Goal: Task Accomplishment & Management: Manage account settings

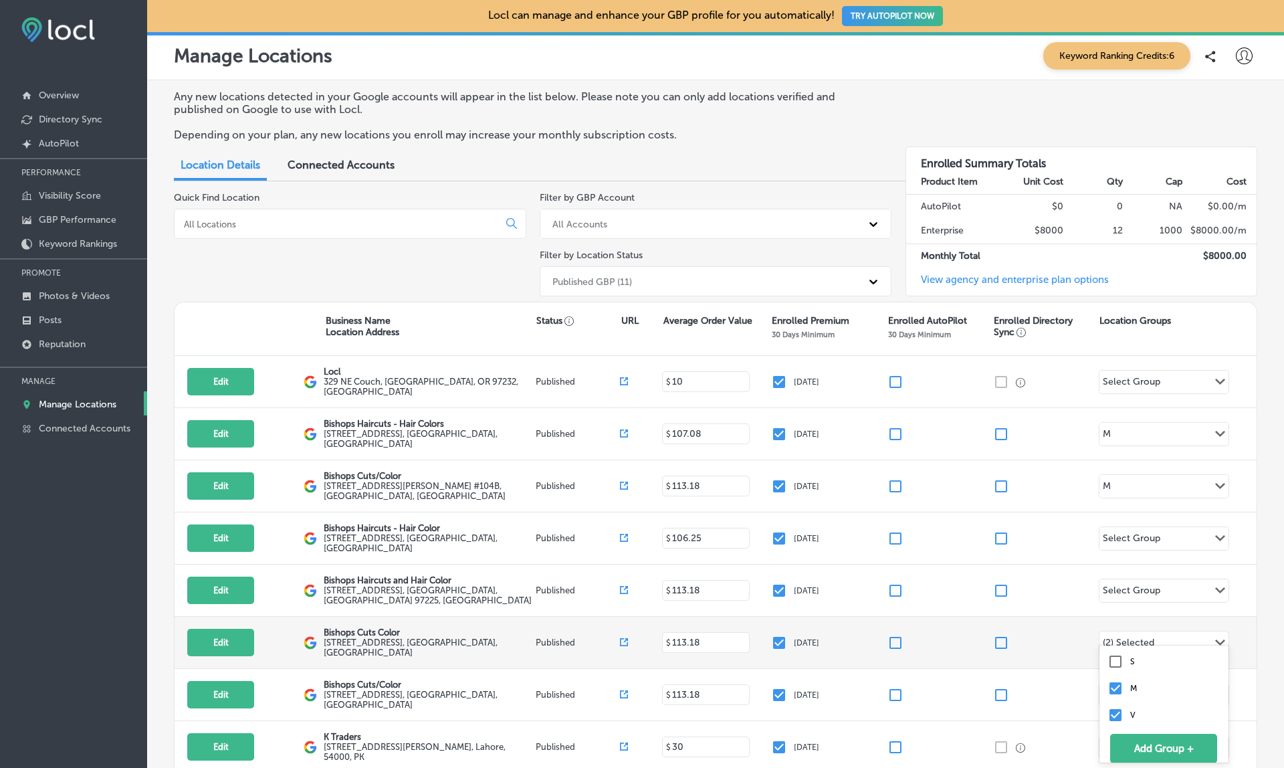
click at [1139, 633] on div "(2) Selected" at bounding box center [1128, 642] width 59 height 19
click at [1121, 663] on input "checkbox" at bounding box center [1115, 661] width 16 height 16
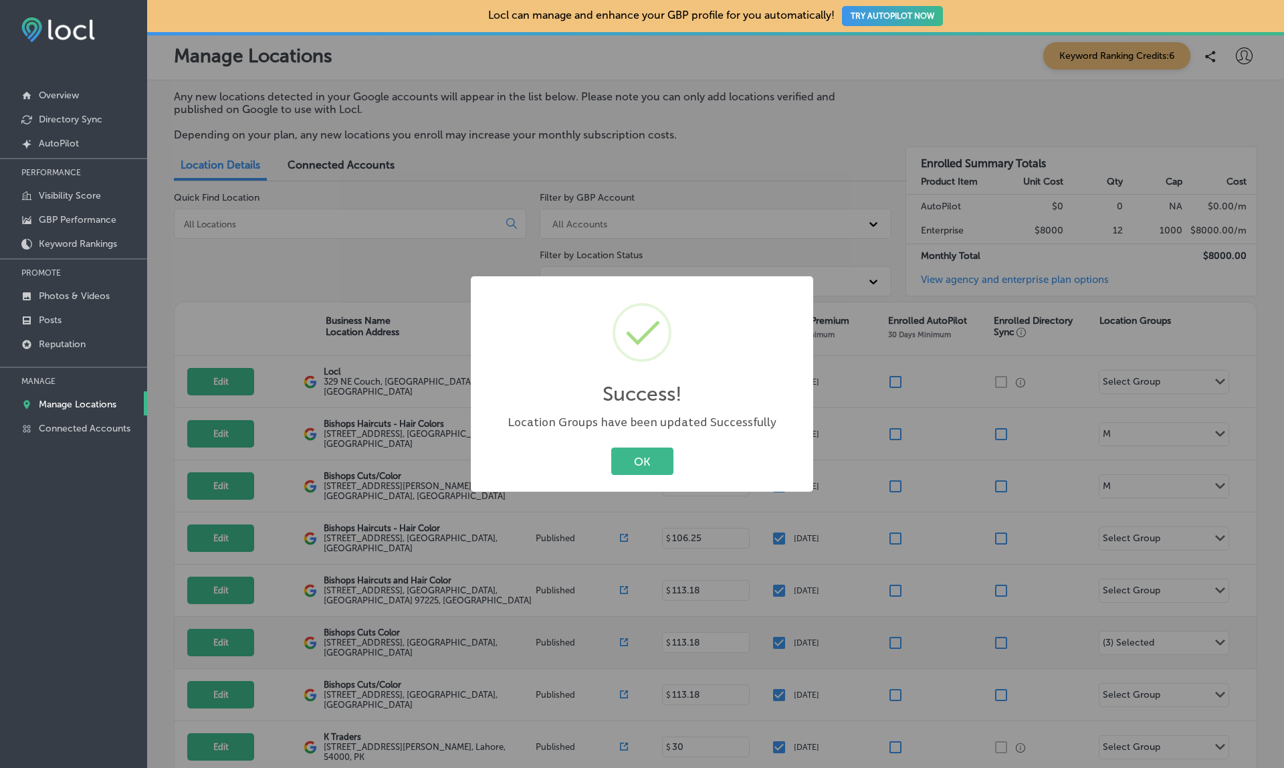
click at [956, 470] on div "Success! × Location Groups have been updated Successfully OK Cancel" at bounding box center [642, 384] width 1284 height 768
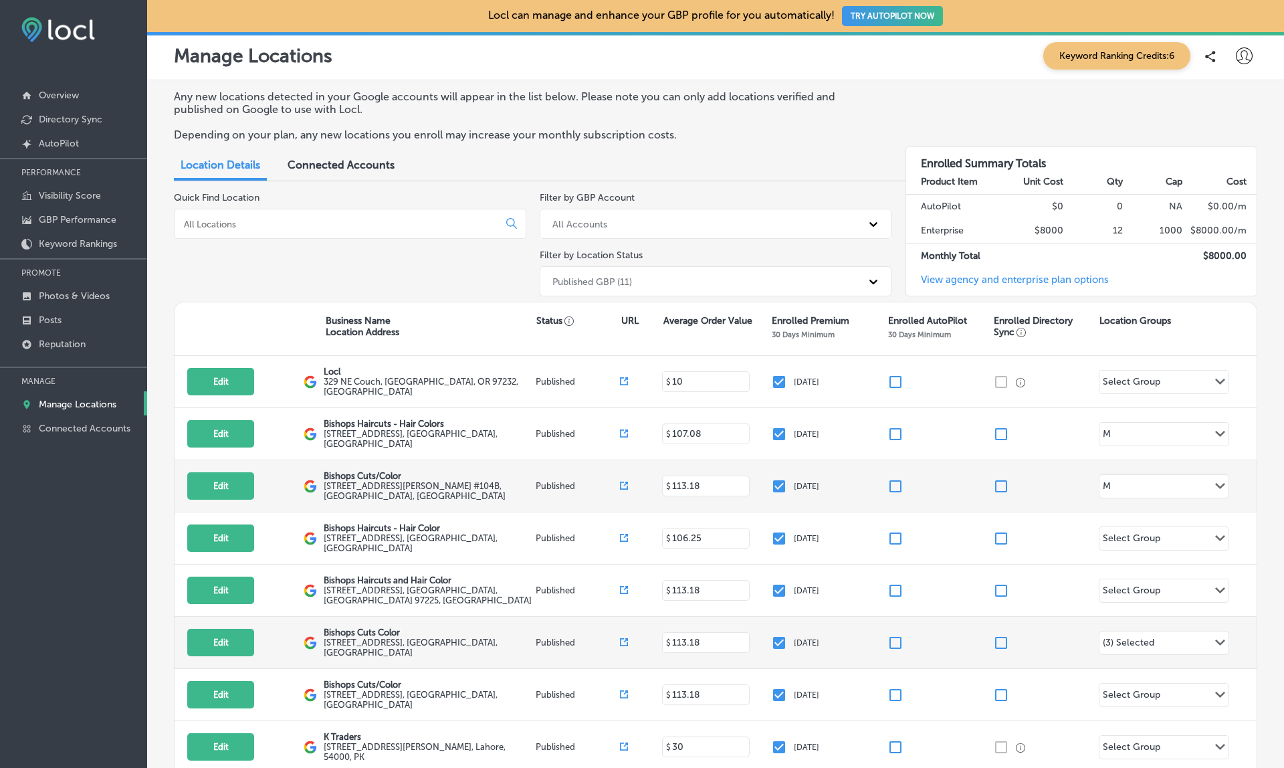
click at [1187, 486] on div "M Path Created with Sketch." at bounding box center [1163, 486] width 129 height 23
click at [1115, 503] on input "checkbox" at bounding box center [1115, 505] width 16 height 16
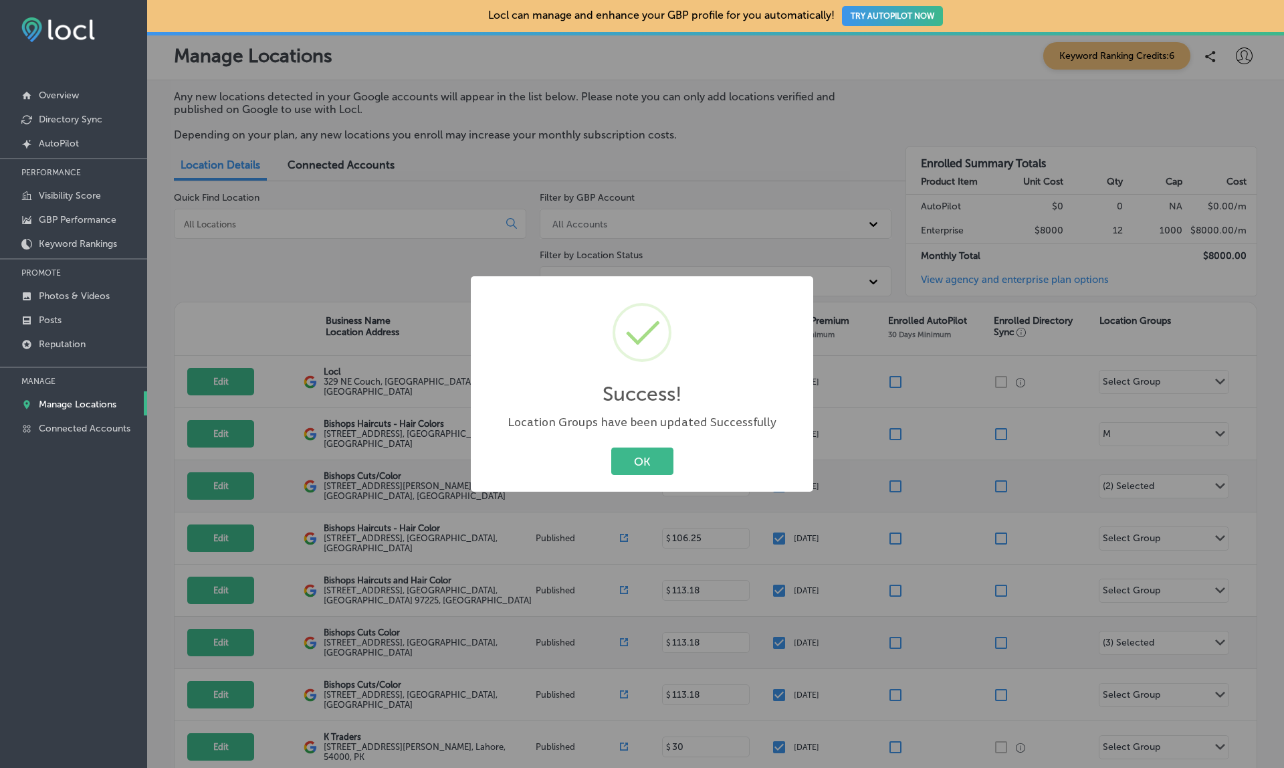
click at [1145, 473] on div "Success! × Location Groups have been updated Successfully OK Cancel" at bounding box center [642, 384] width 1284 height 768
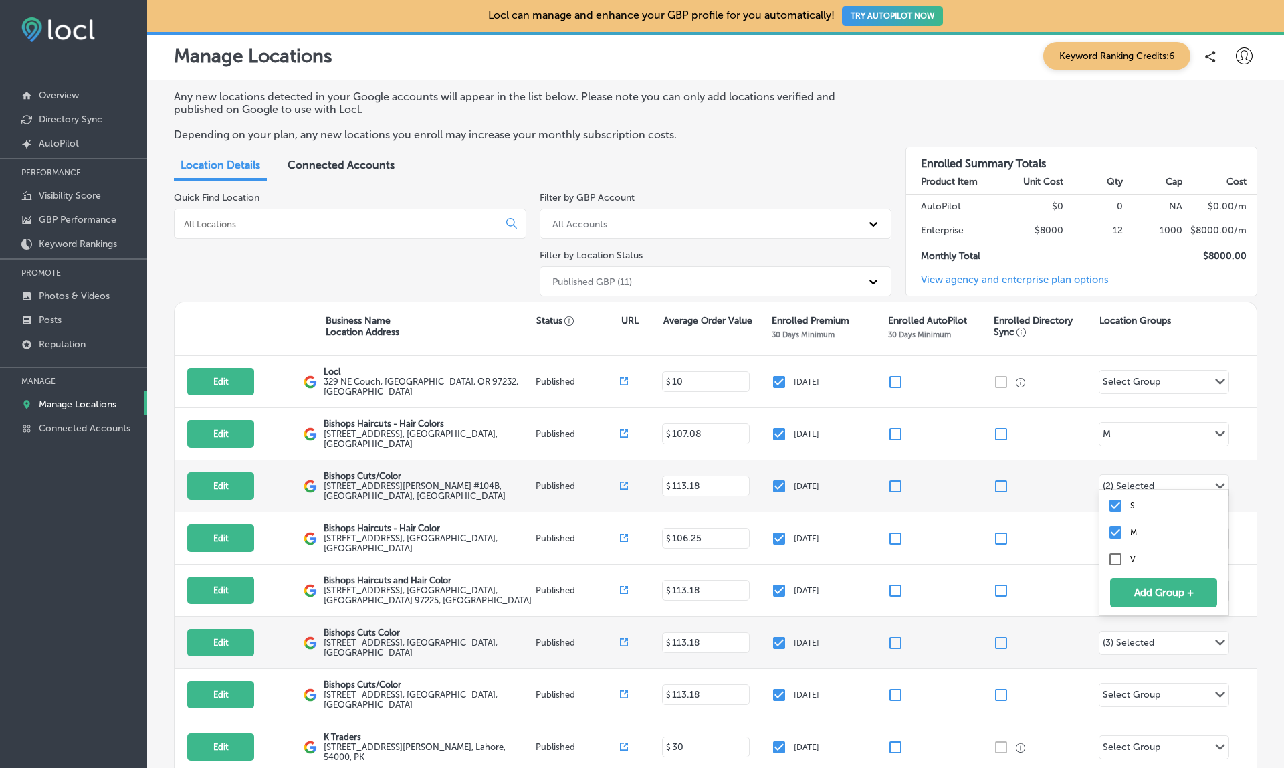
click at [1145, 480] on div "(2) Selected" at bounding box center [1128, 487] width 51 height 15
click at [1115, 560] on input "checkbox" at bounding box center [1115, 559] width 16 height 16
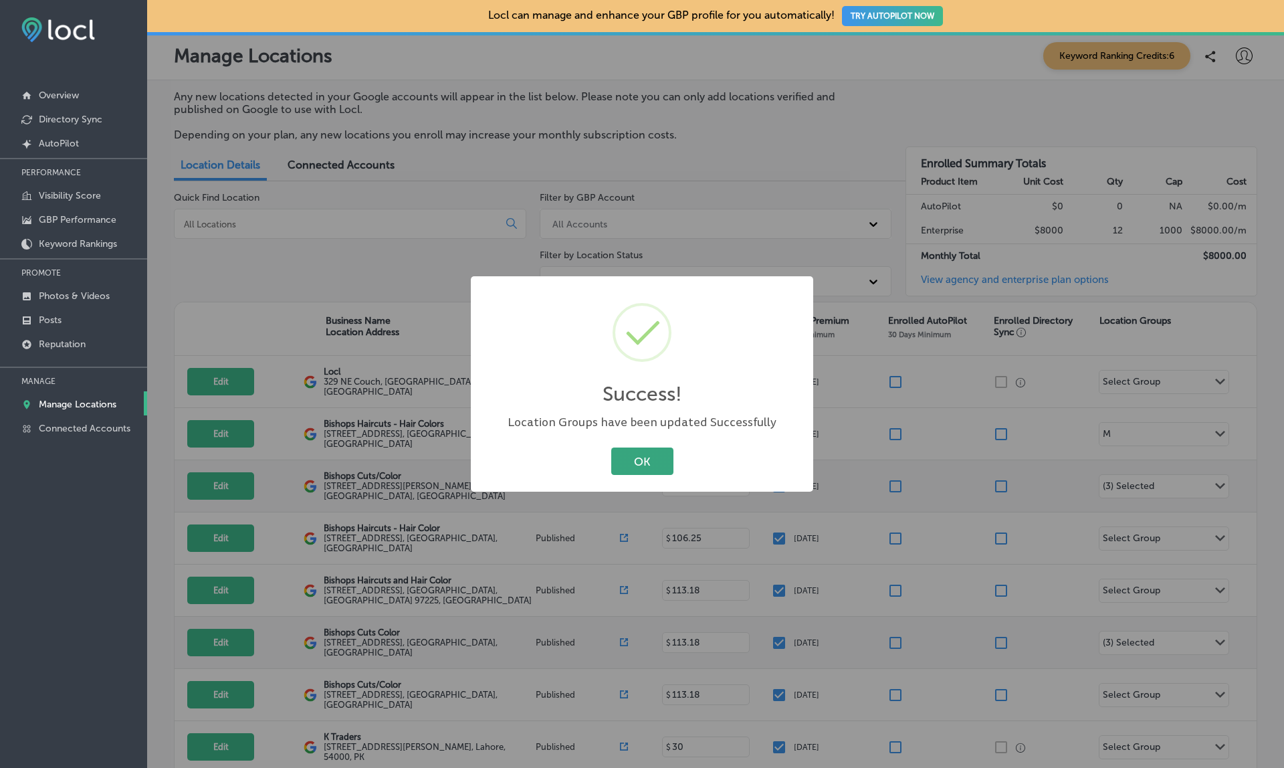
click at [655, 451] on button "OK" at bounding box center [642, 460] width 62 height 27
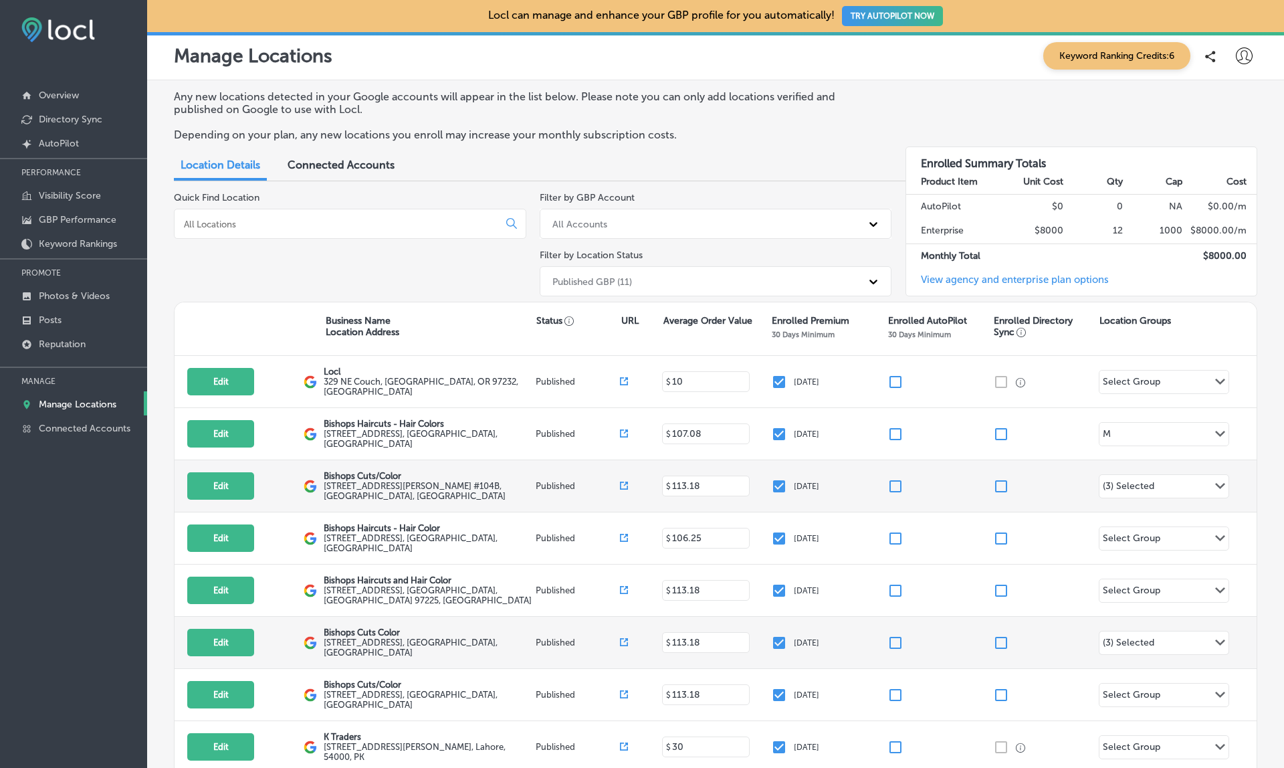
click at [343, 158] on span "Connected Accounts" at bounding box center [341, 164] width 107 height 13
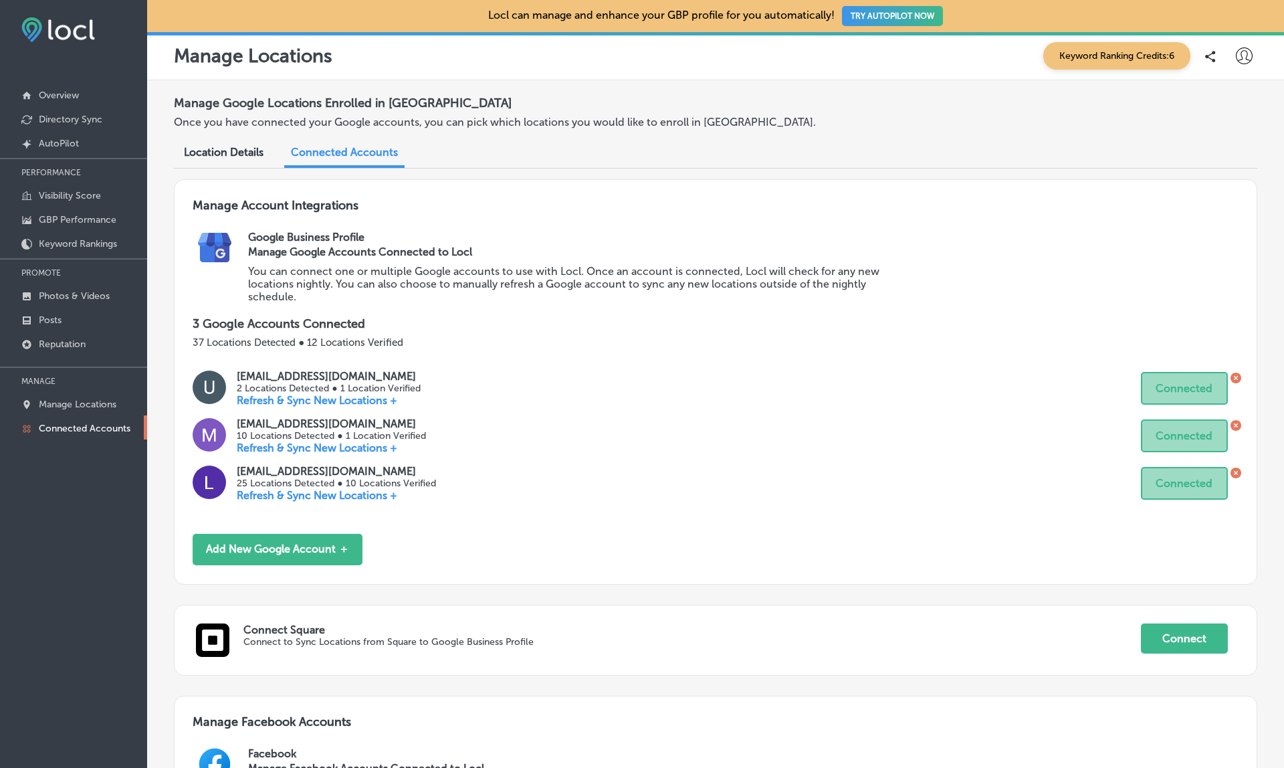
click at [1245, 51] on icon at bounding box center [1244, 55] width 17 height 17
click at [1202, 144] on p "My Teams" at bounding box center [1220, 138] width 49 height 16
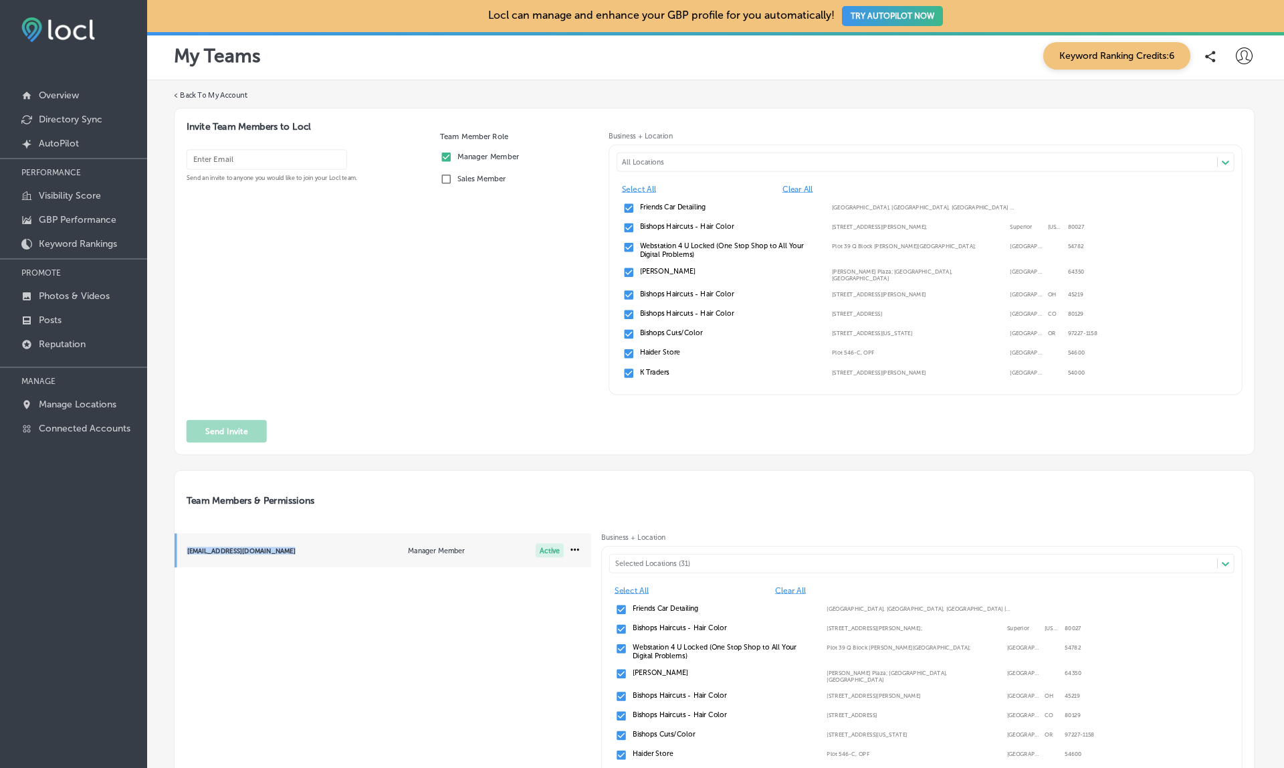
drag, startPoint x: 301, startPoint y: 548, endPoint x: 188, endPoint y: 546, distance: 113.0
click at [188, 546] on div "usama+test677@esketchers.com" at bounding box center [262, 549] width 150 height 7
copy div "usama+test677@esketchers.com"
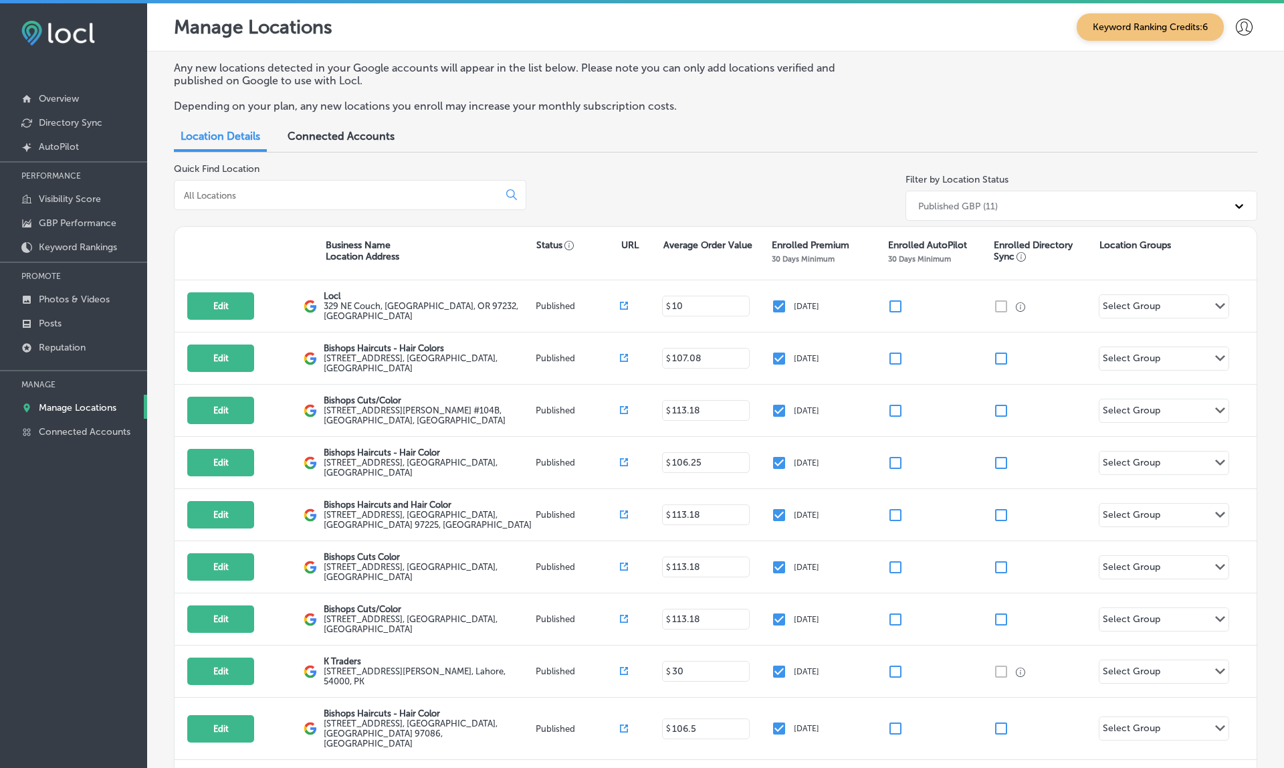
click at [339, 126] on div "Connected Accounts" at bounding box center [340, 137] width 127 height 29
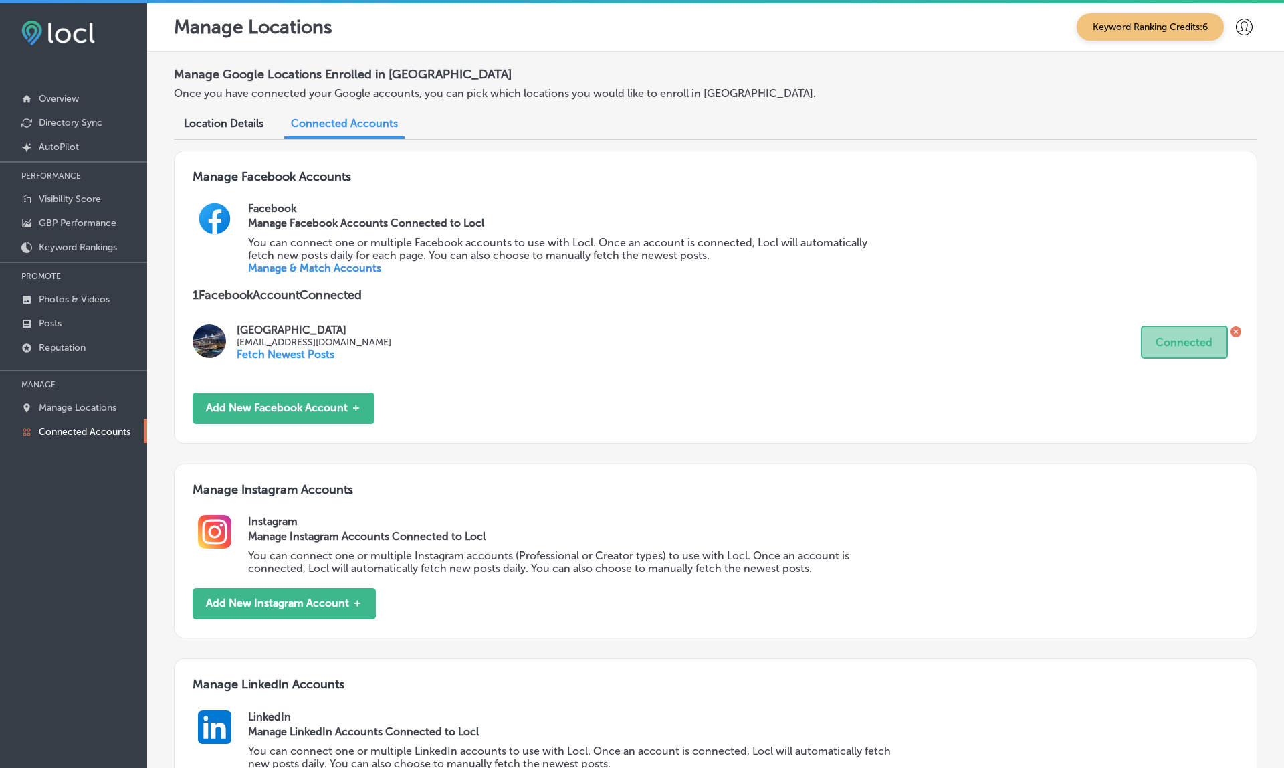
click at [794, 183] on h3 "Manage Facebook Accounts" at bounding box center [716, 185] width 1046 height 33
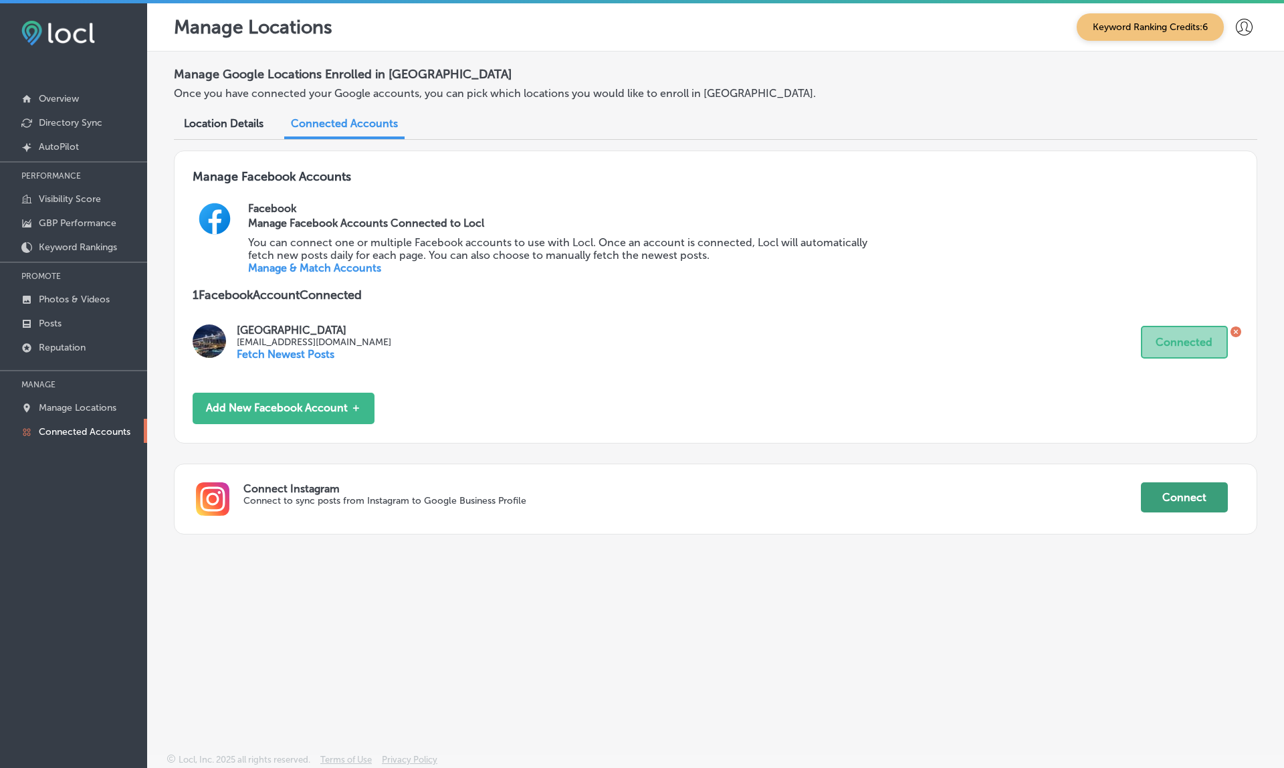
click at [1188, 482] on button "Connect" at bounding box center [1184, 497] width 87 height 30
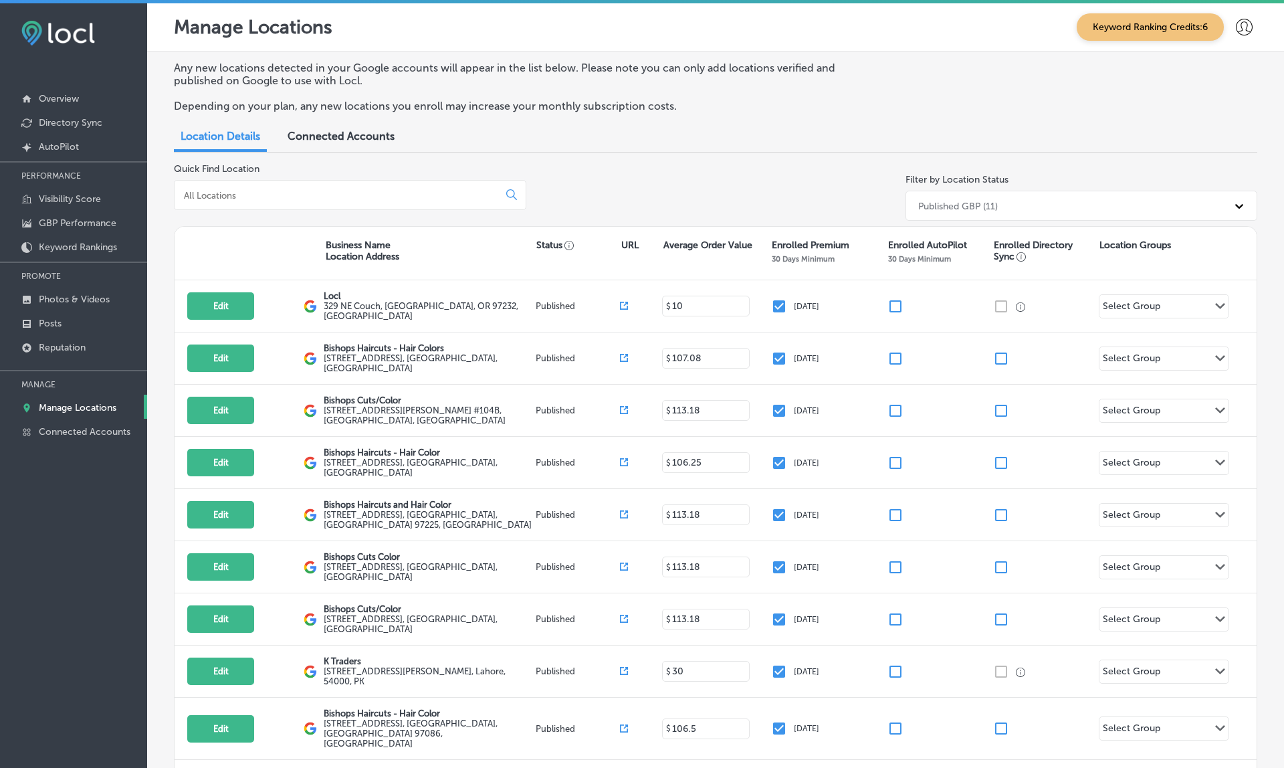
click at [324, 130] on span "Connected Accounts" at bounding box center [341, 136] width 107 height 13
